Goal: Obtain resource: Obtain resource

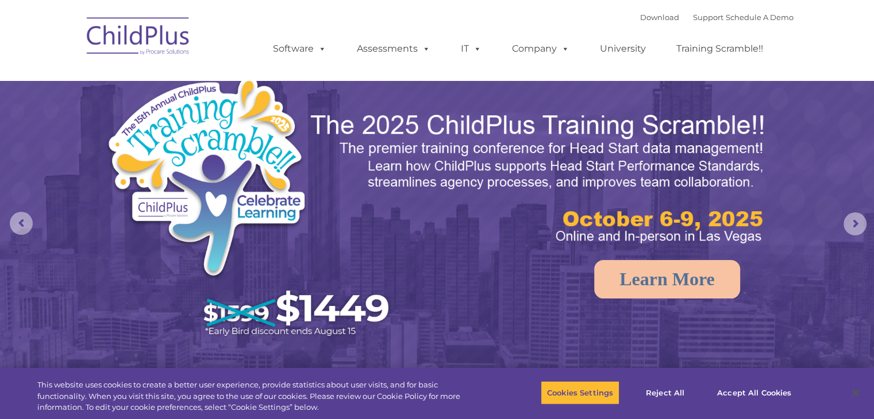
select select "MEDIUM"
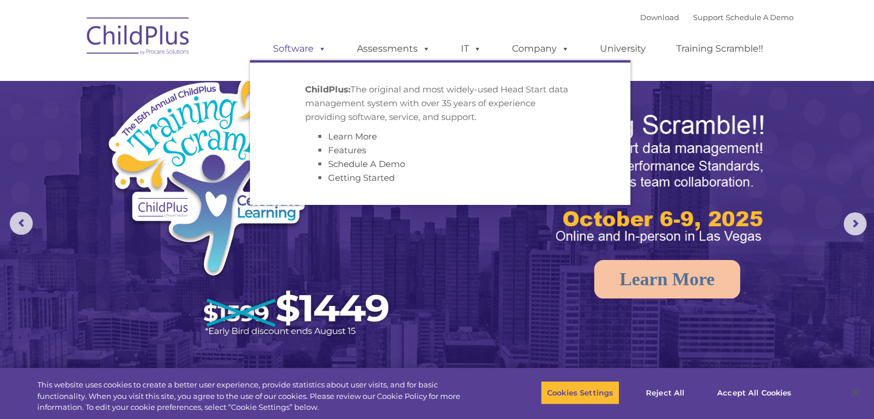
click at [318, 51] on span at bounding box center [320, 48] width 13 height 11
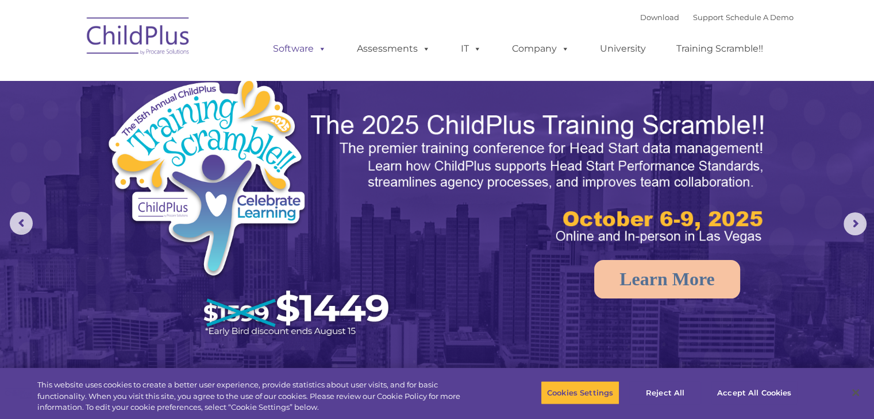
click at [318, 51] on span at bounding box center [320, 48] width 13 height 11
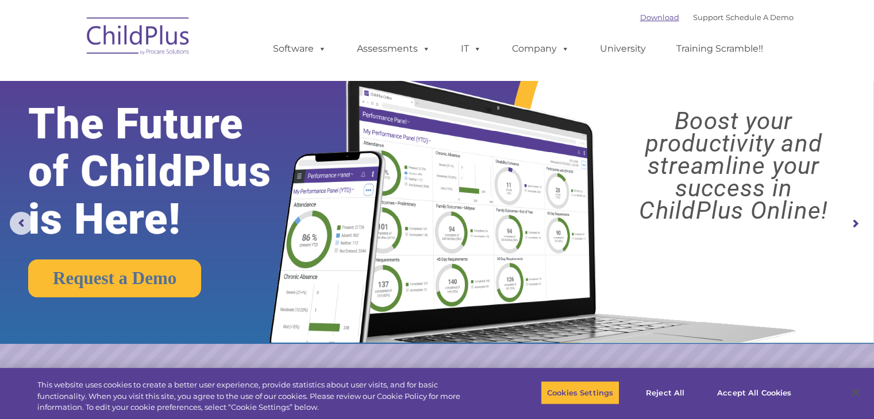
click at [644, 16] on link "Download" at bounding box center [659, 17] width 39 height 9
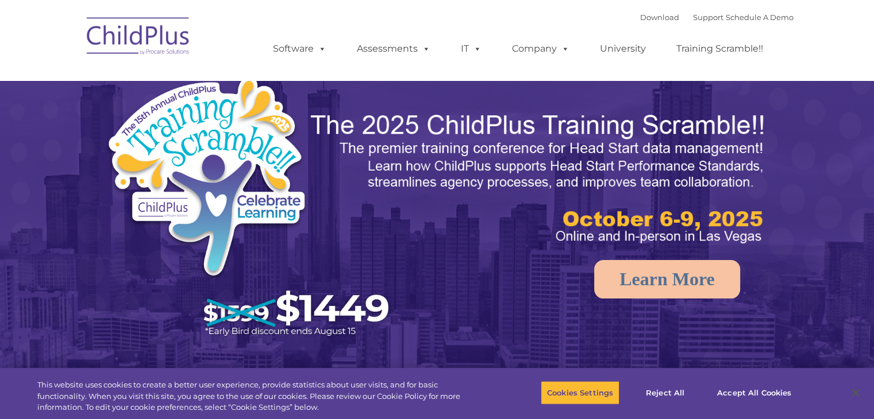
select select "MEDIUM"
click at [645, 14] on link "Download" at bounding box center [659, 17] width 39 height 9
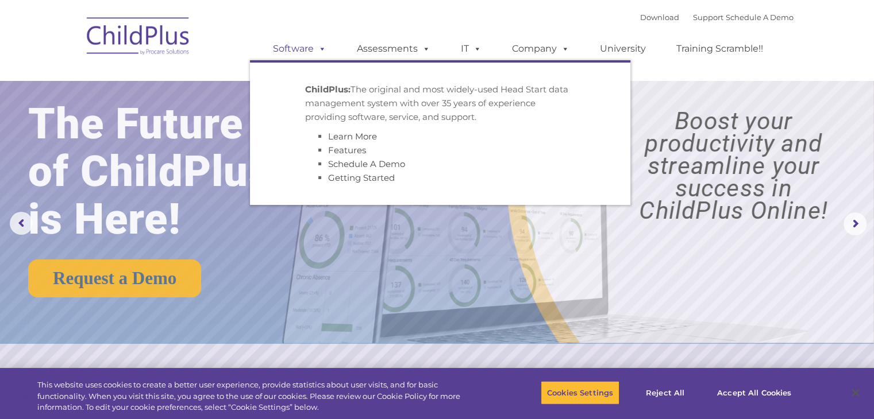
click at [311, 53] on link "Software" at bounding box center [299, 48] width 76 height 23
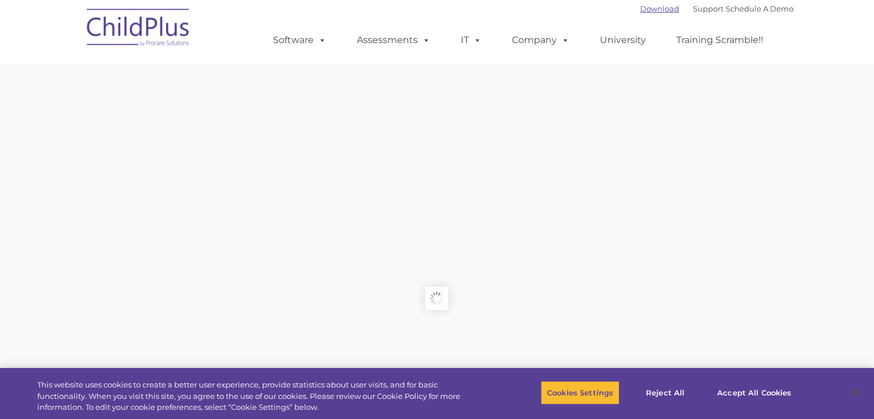
type input ""
click at [644, 21] on ul "Software ChildPlus: The original and most widely-used Head Start data managemen…" at bounding box center [522, 40] width 544 height 46
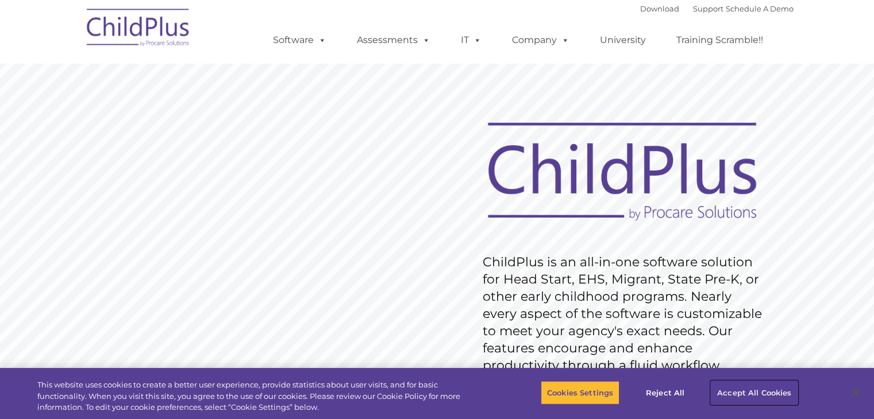
click at [779, 386] on button "Accept All Cookies" at bounding box center [754, 393] width 87 height 24
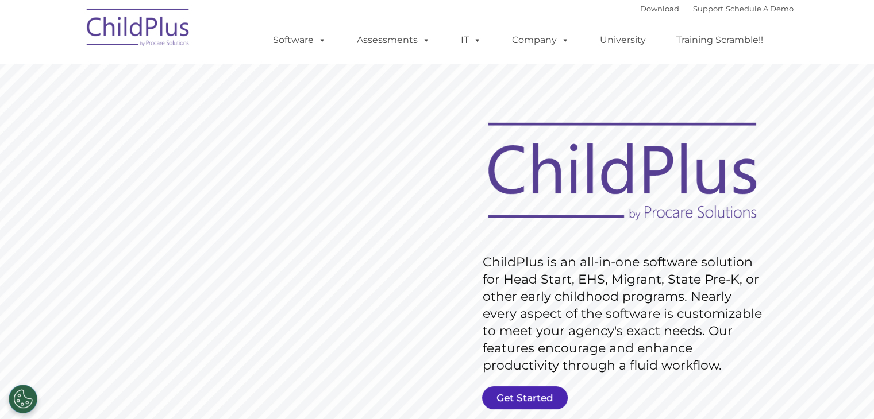
click at [534, 391] on link "Get Started" at bounding box center [525, 398] width 86 height 23
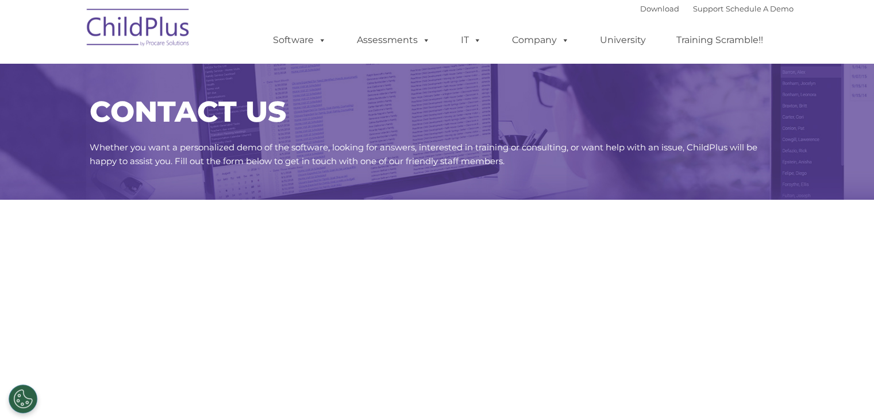
select select "MEDIUM"
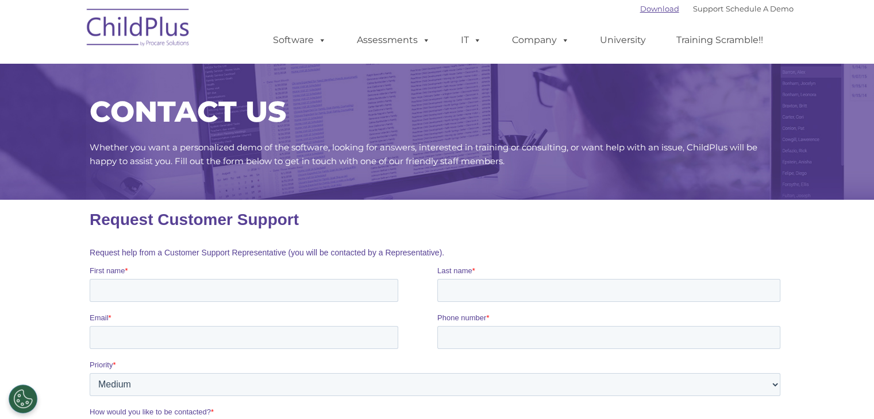
click at [640, 6] on link "Download" at bounding box center [659, 8] width 39 height 9
